Goal: Task Accomplishment & Management: Manage account settings

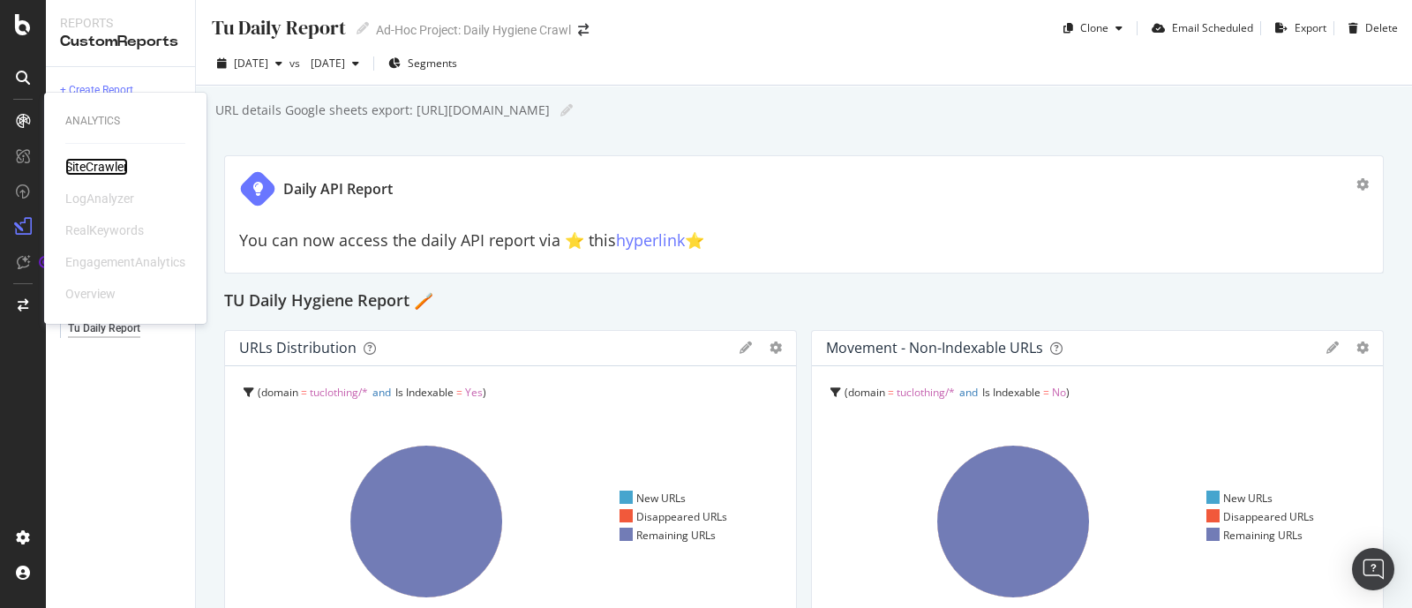
click at [102, 162] on div "SiteCrawler" at bounding box center [96, 167] width 63 height 18
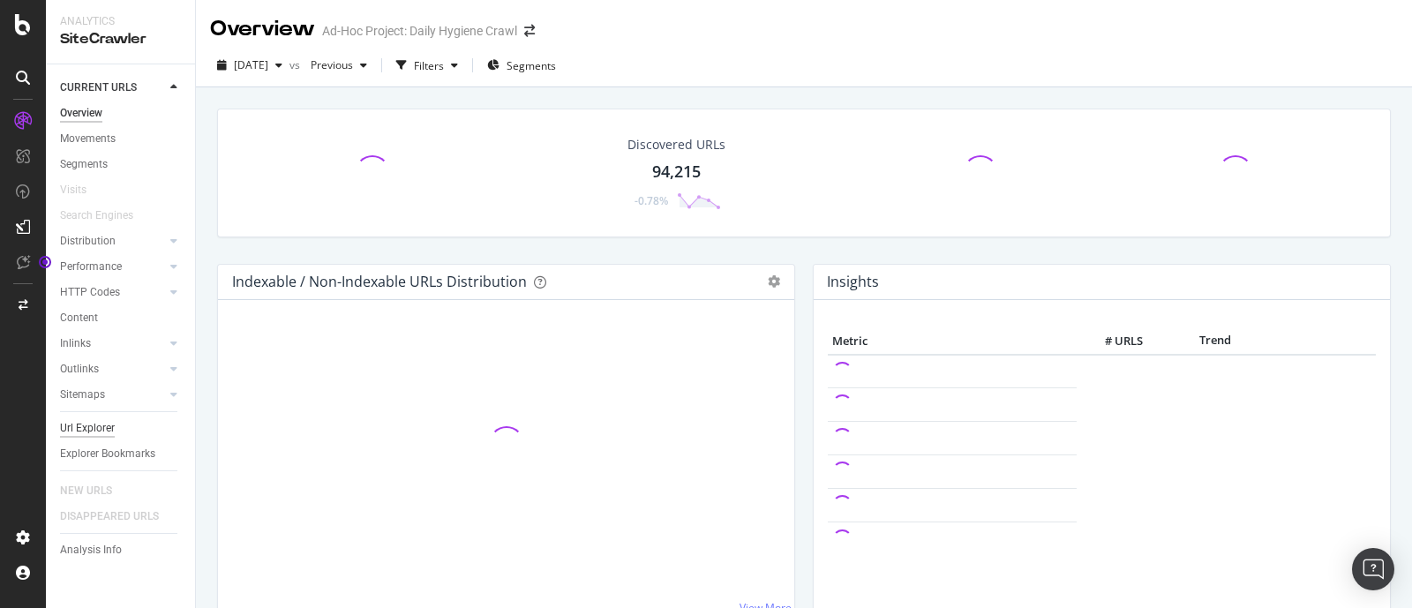
click at [92, 425] on div "Url Explorer" at bounding box center [87, 428] width 55 height 19
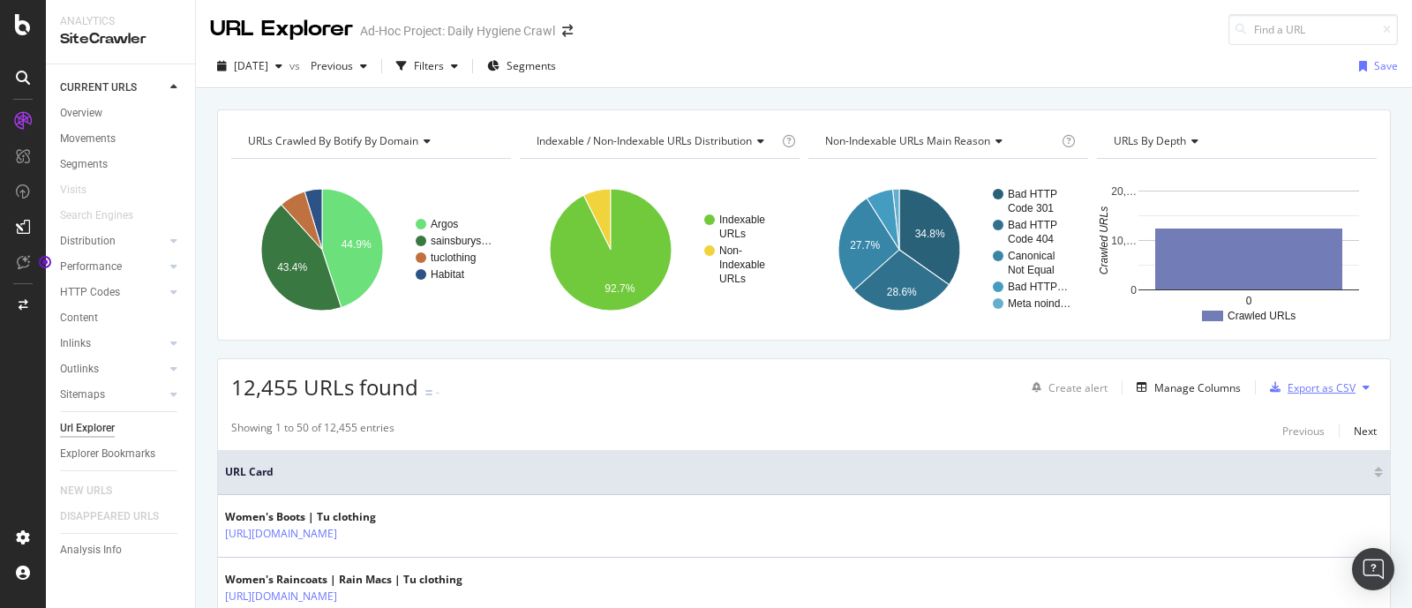
click at [1320, 382] on div "Export as CSV" at bounding box center [1322, 387] width 68 height 15
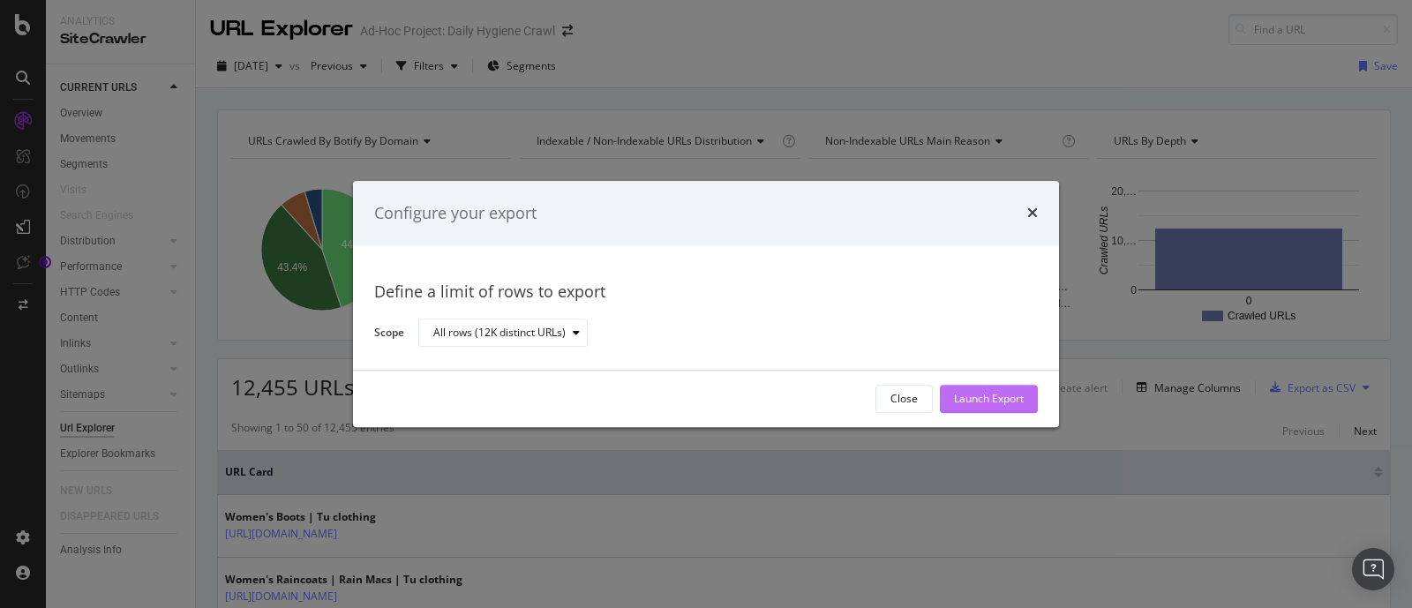
click at [1012, 396] on div "Launch Export" at bounding box center [989, 399] width 70 height 15
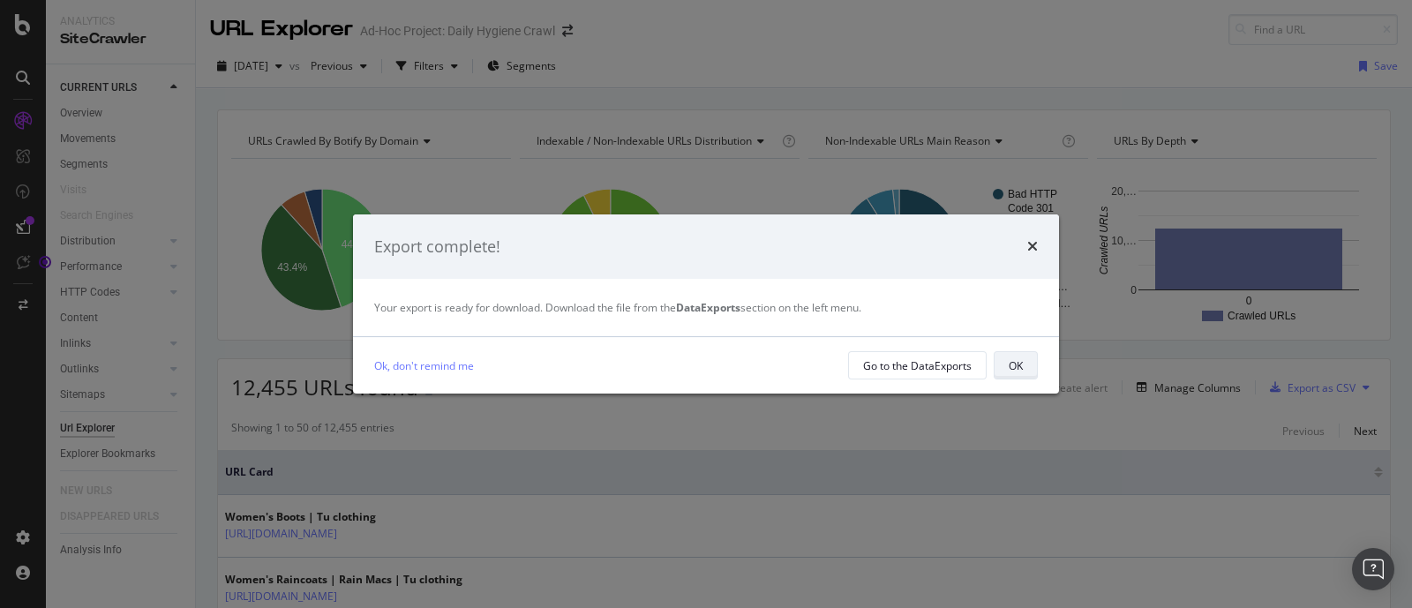
click at [1019, 367] on div "OK" at bounding box center [1016, 365] width 14 height 15
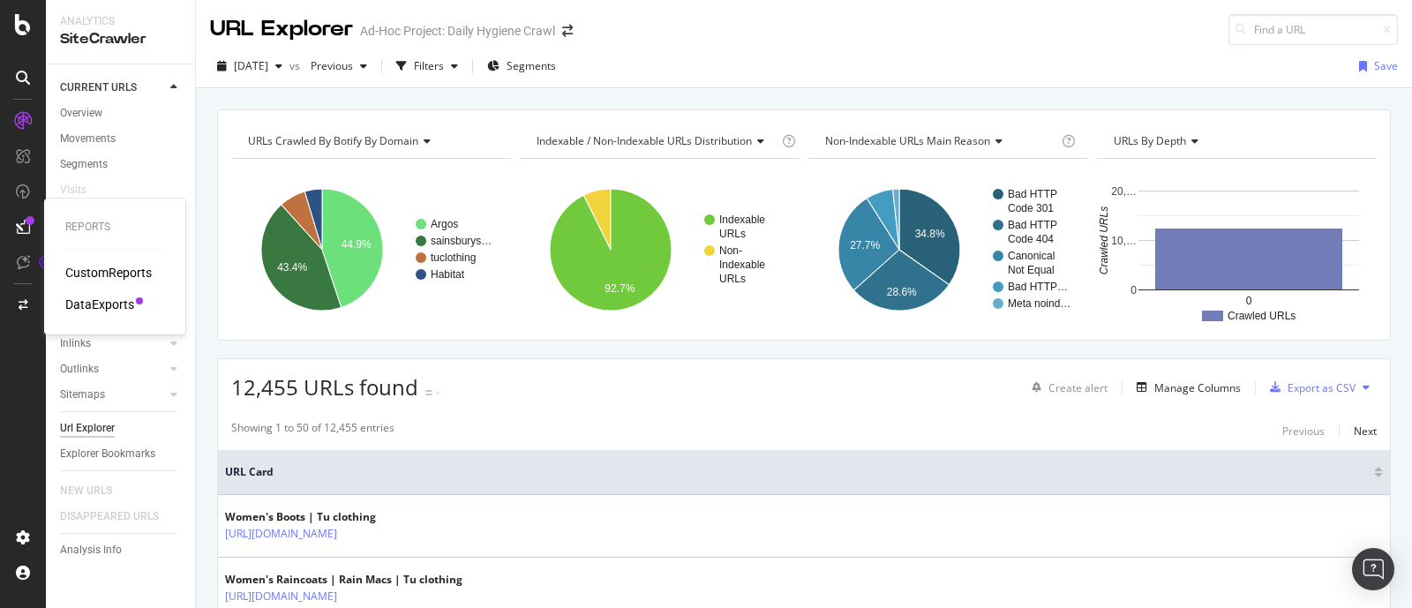
click at [93, 299] on div "DataExports" at bounding box center [99, 305] width 69 height 18
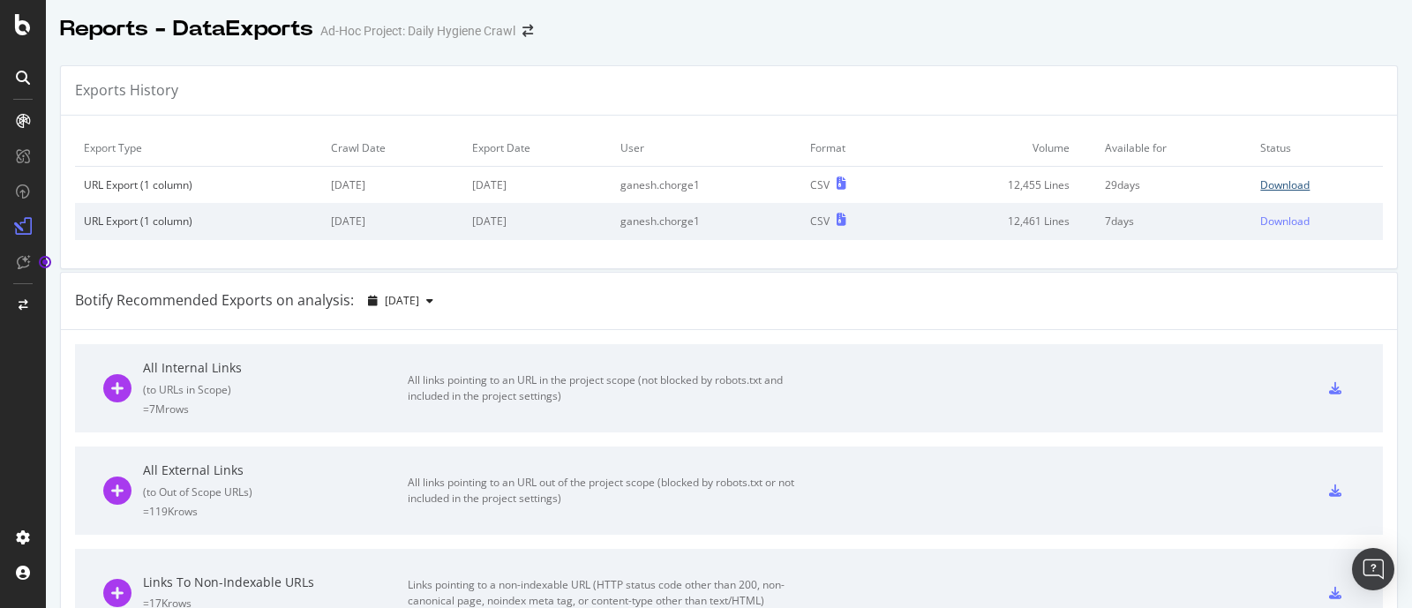
click at [1267, 183] on div "Download" at bounding box center [1284, 184] width 49 height 15
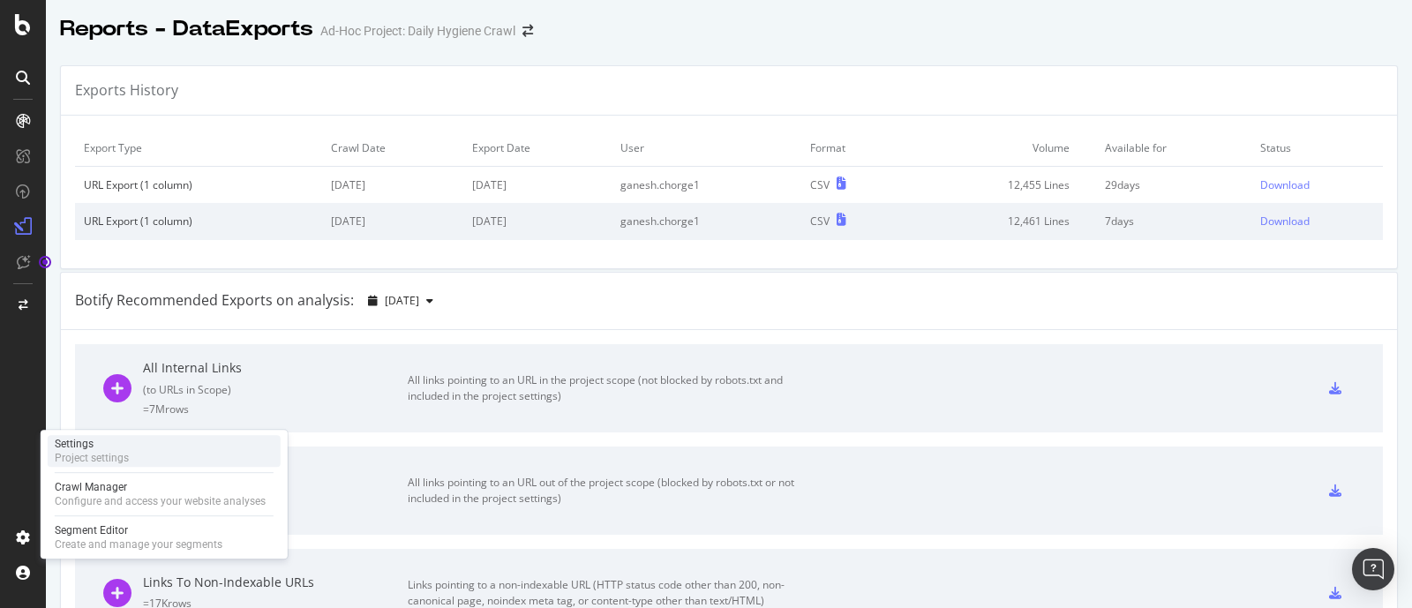
click at [88, 453] on div "Project settings" at bounding box center [92, 458] width 74 height 14
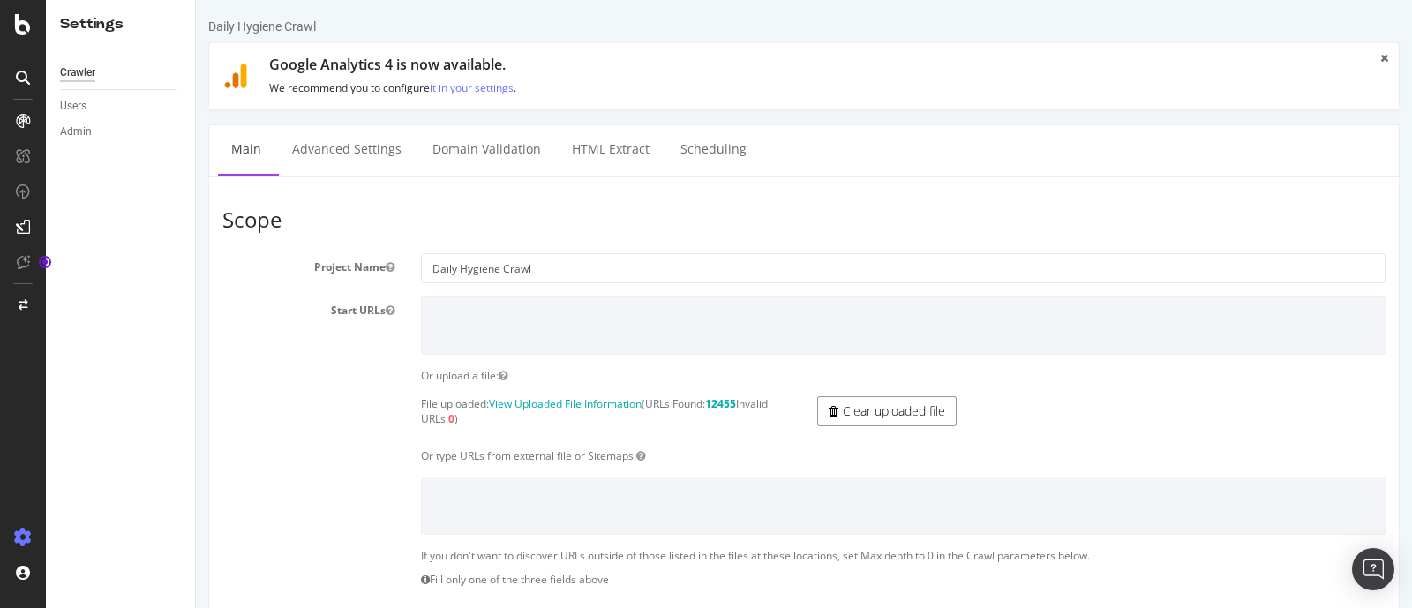
click at [915, 410] on link "Clear uploaded file" at bounding box center [886, 411] width 139 height 30
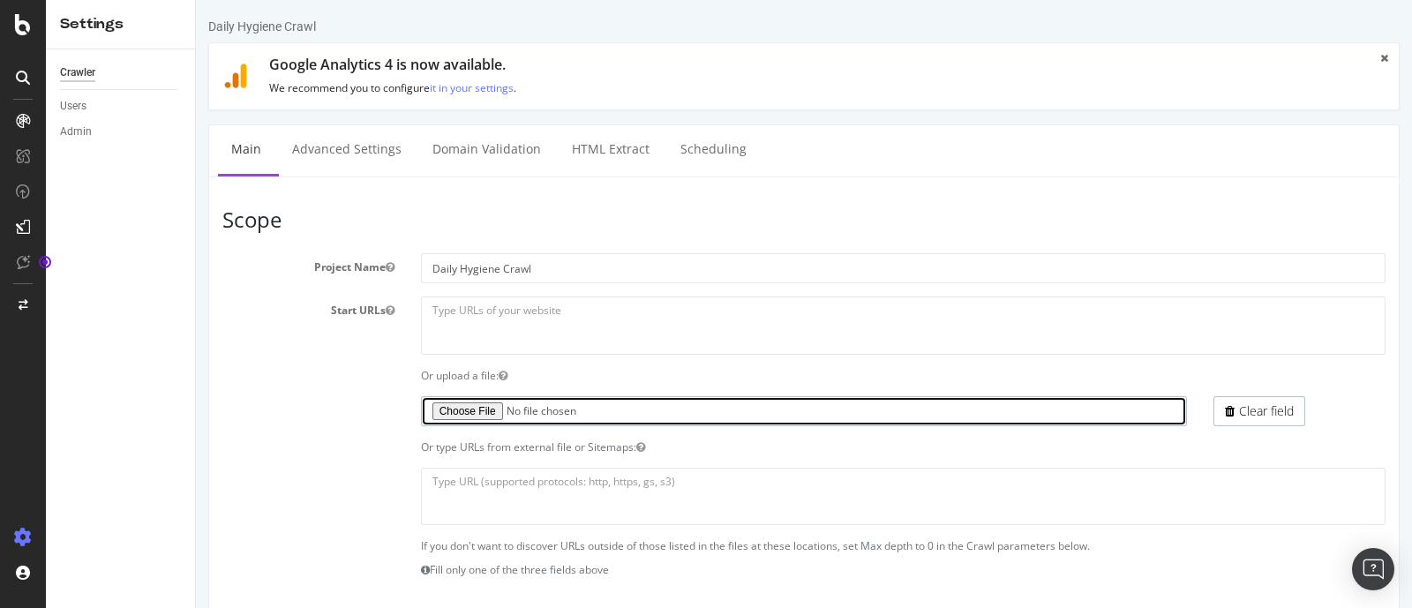
click at [465, 409] on input "file" at bounding box center [804, 411] width 767 height 30
type input "C:\fakepath\Botify_list_14_08_2025.txt"
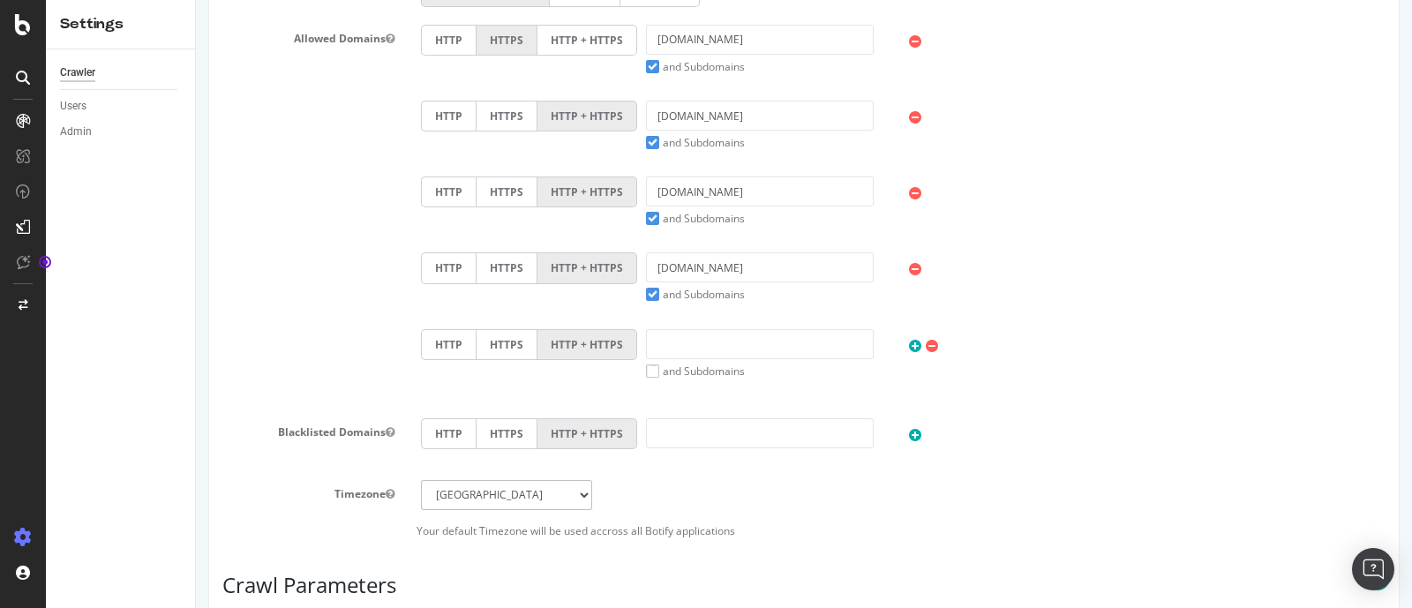
scroll to position [1108, 0]
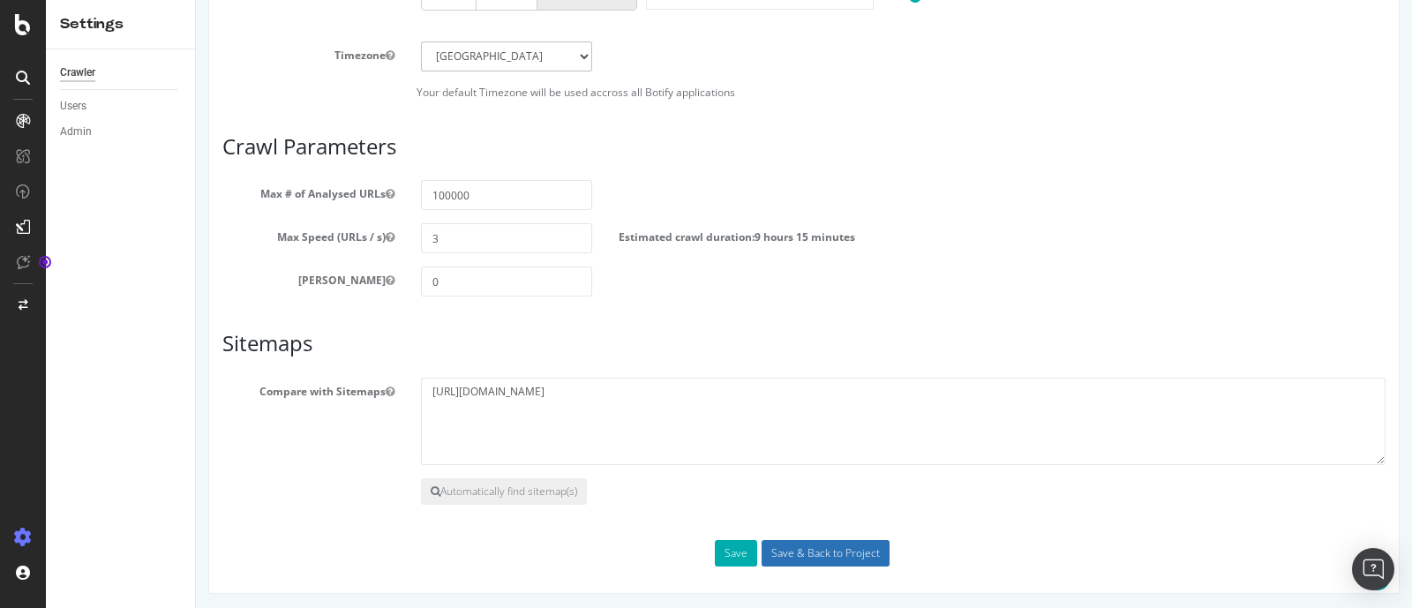
click at [824, 552] on input "Save & Back to Project" at bounding box center [826, 553] width 128 height 26
